Goal: Subscribe to service/newsletter

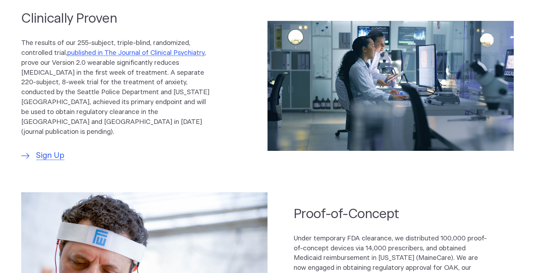
scroll to position [494, 0]
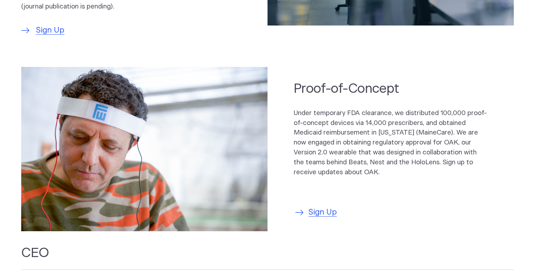
click at [328, 207] on span "Sign Up" at bounding box center [322, 213] width 28 height 12
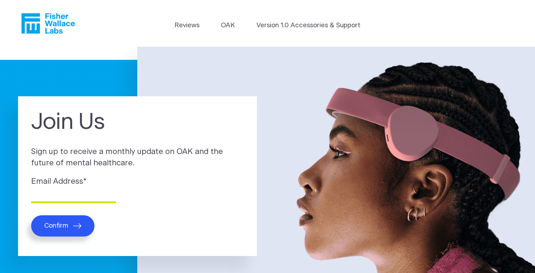
click at [77, 196] on input "Email Address *" at bounding box center [73, 196] width 85 height 11
type input "[EMAIL_ADDRESS][DOMAIN_NAME]"
click at [66, 225] on span "Confirm" at bounding box center [56, 225] width 24 height 8
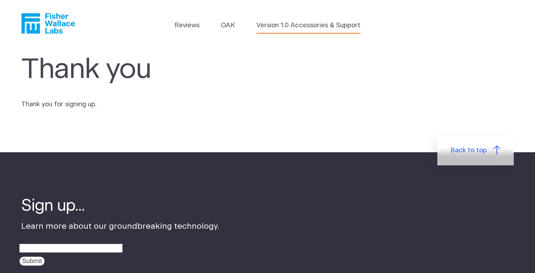
click at [274, 28] on link "Version 1.0 Accessories & Support" at bounding box center [308, 26] width 104 height 10
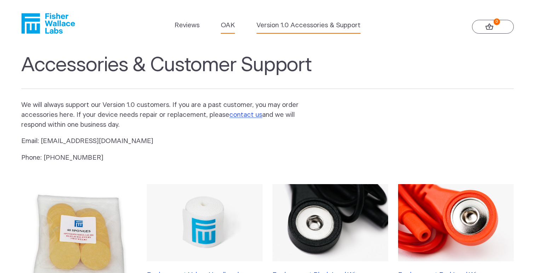
click at [229, 25] on link "OAK" at bounding box center [228, 26] width 14 height 10
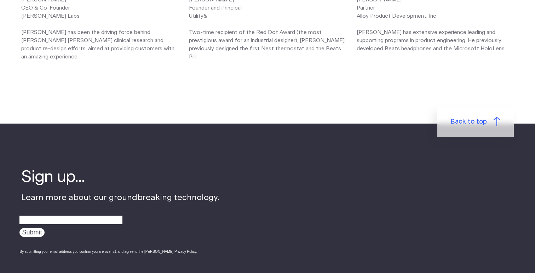
scroll to position [1023, 0]
